Goal: Task Accomplishment & Management: Manage account settings

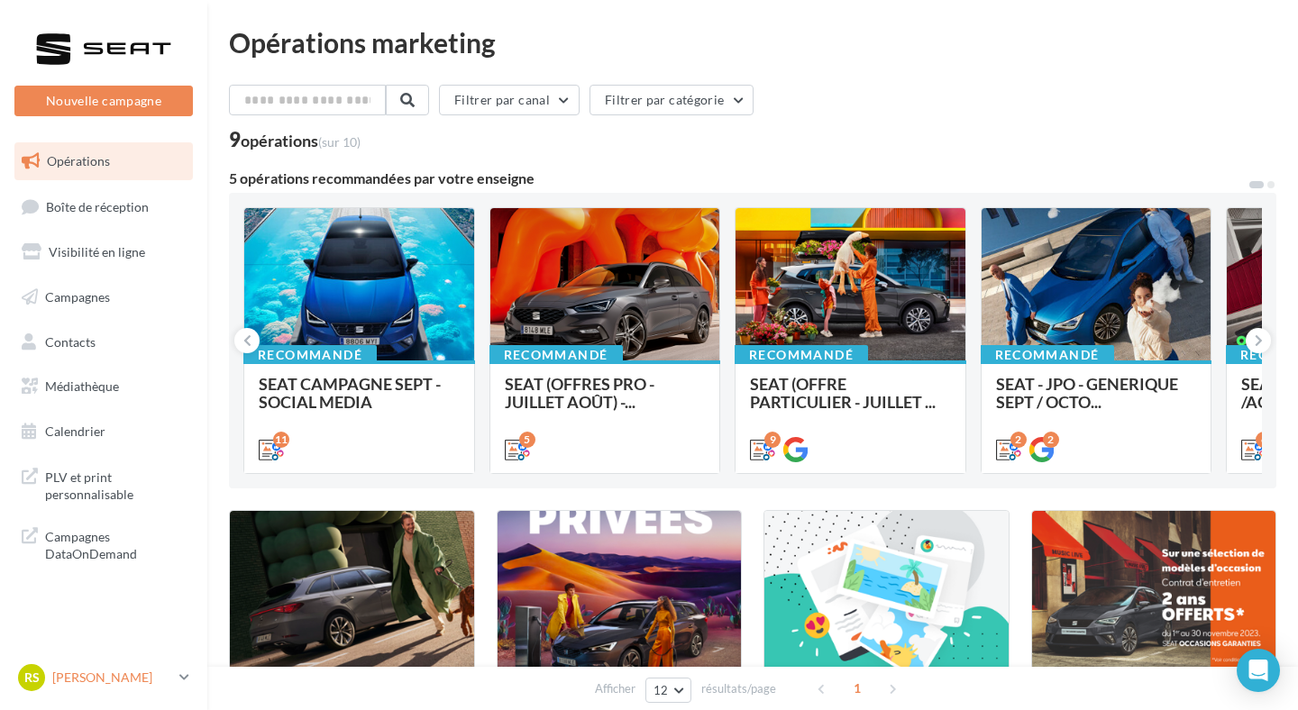
click at [125, 685] on p "[PERSON_NAME]" at bounding box center [112, 678] width 120 height 18
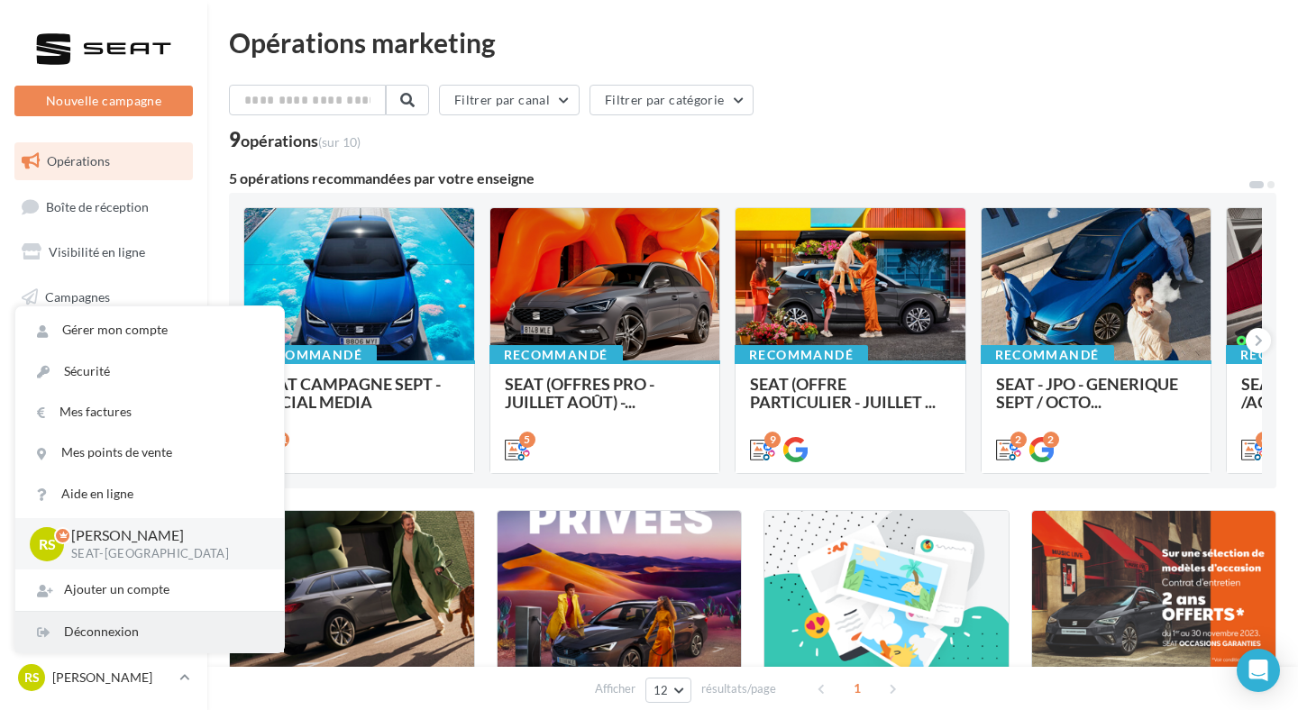
click at [135, 638] on div "Déconnexion" at bounding box center [149, 632] width 269 height 41
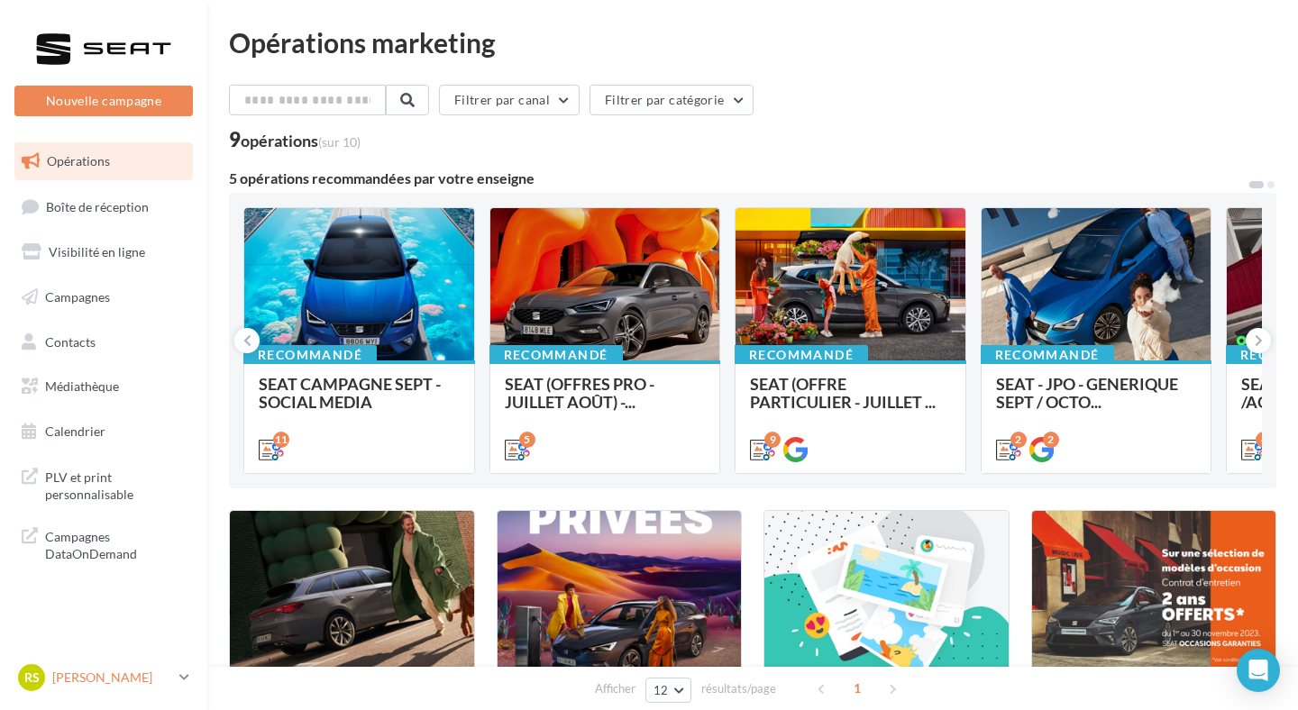
click at [171, 680] on p "[PERSON_NAME]" at bounding box center [112, 678] width 120 height 18
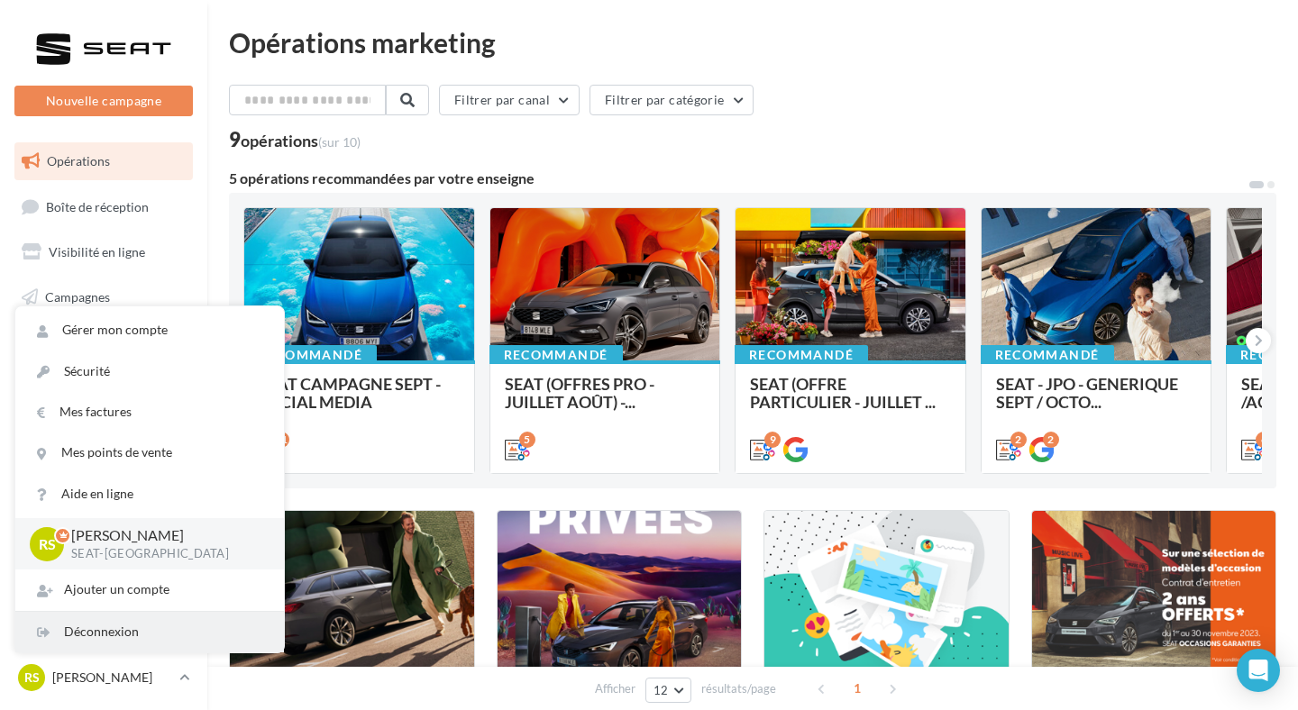
click at [160, 643] on div "Déconnexion" at bounding box center [149, 632] width 269 height 41
